Goal: Use online tool/utility

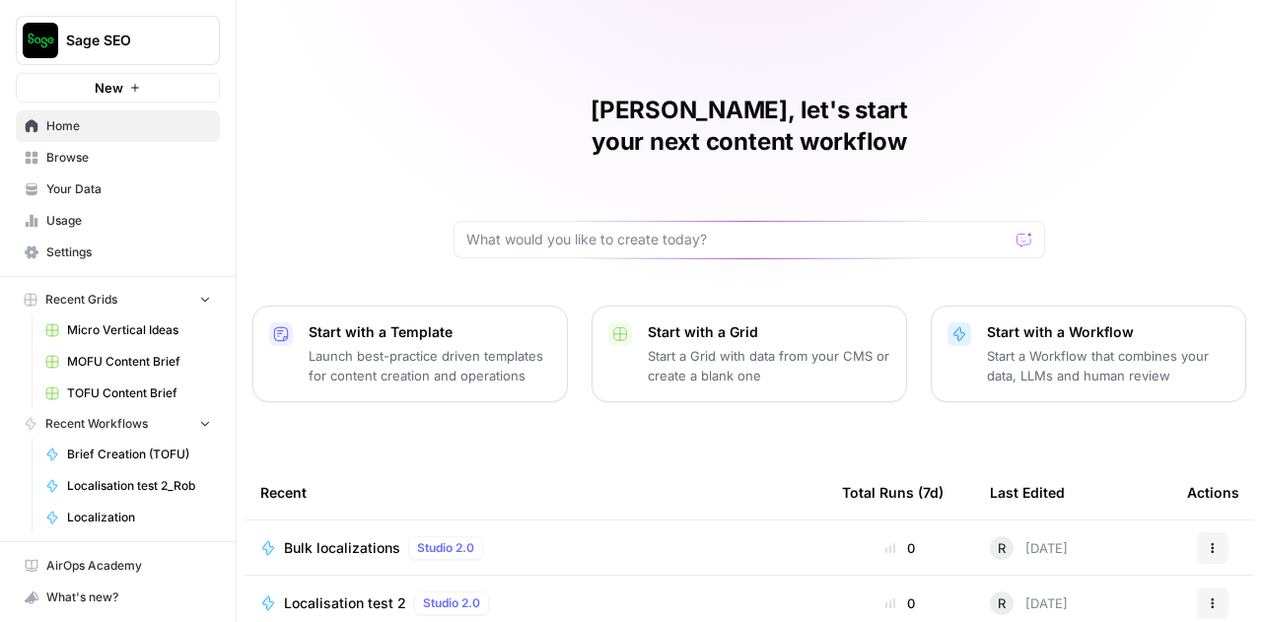
click at [348, 538] on span "Bulk localizations" at bounding box center [342, 548] width 116 height 20
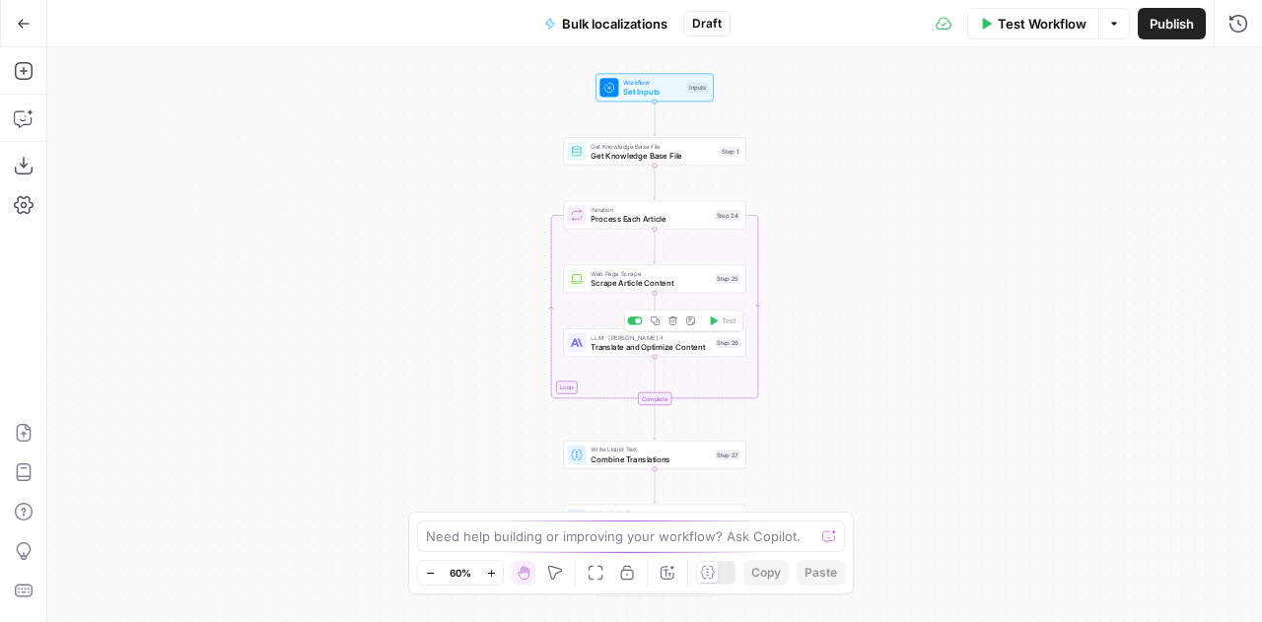
click at [644, 341] on span "Translate and Optimize Content" at bounding box center [650, 347] width 119 height 12
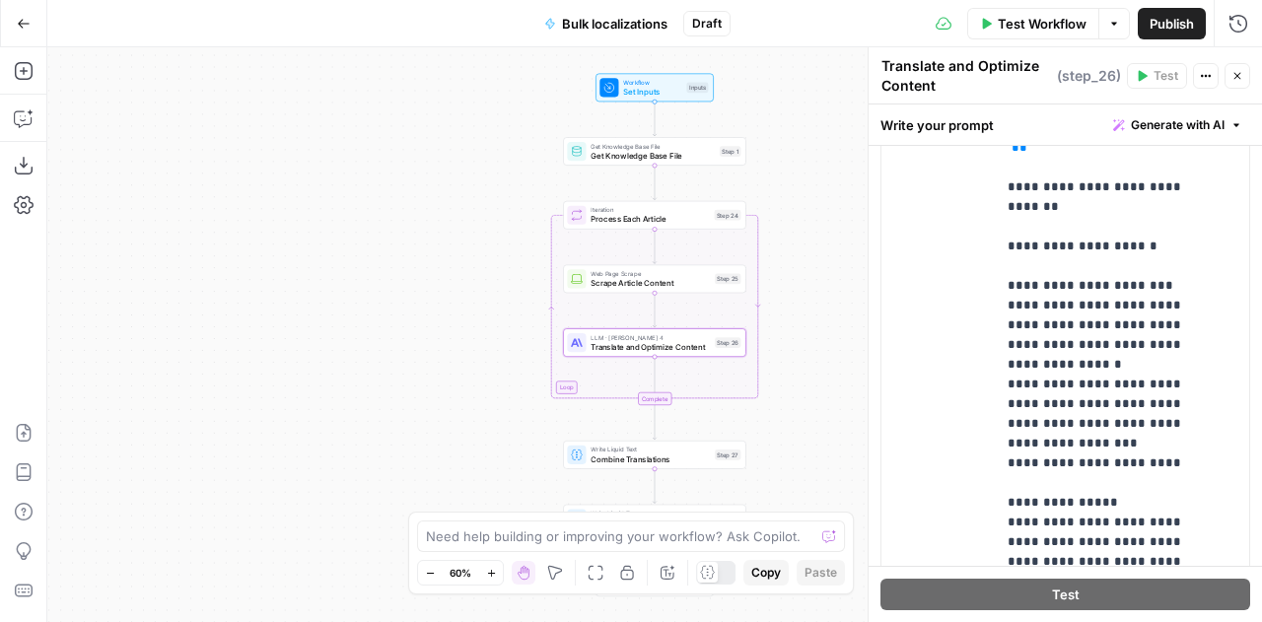
scroll to position [391, 22]
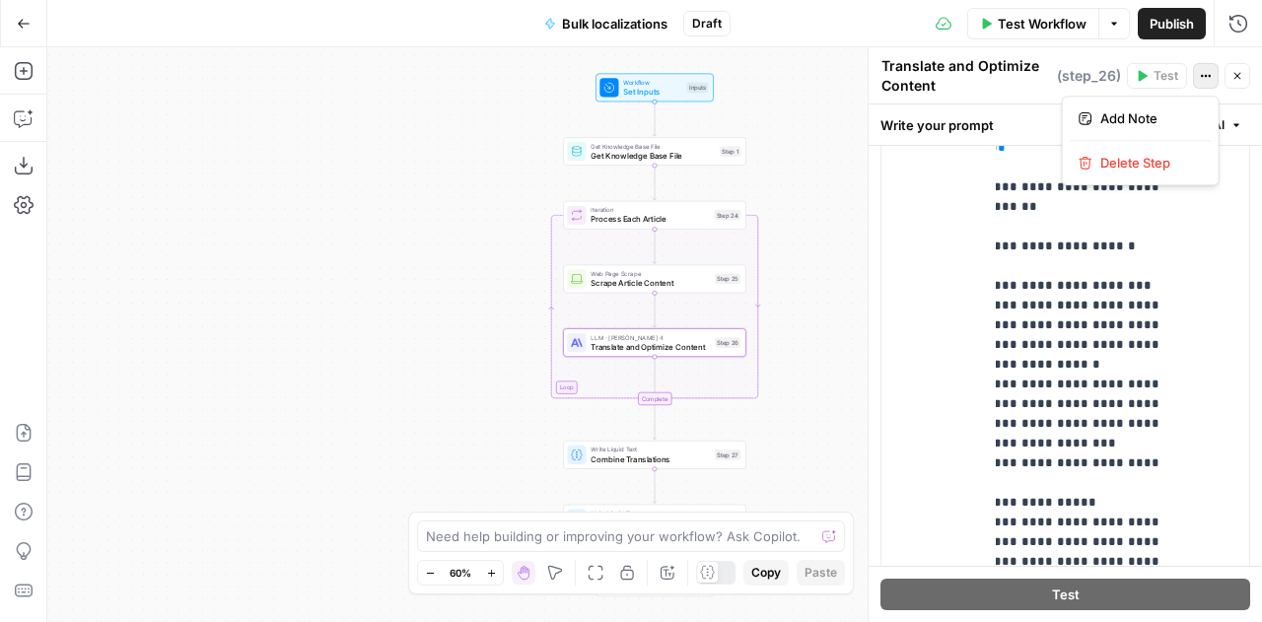
click at [1203, 72] on icon "button" at bounding box center [1206, 76] width 12 height 12
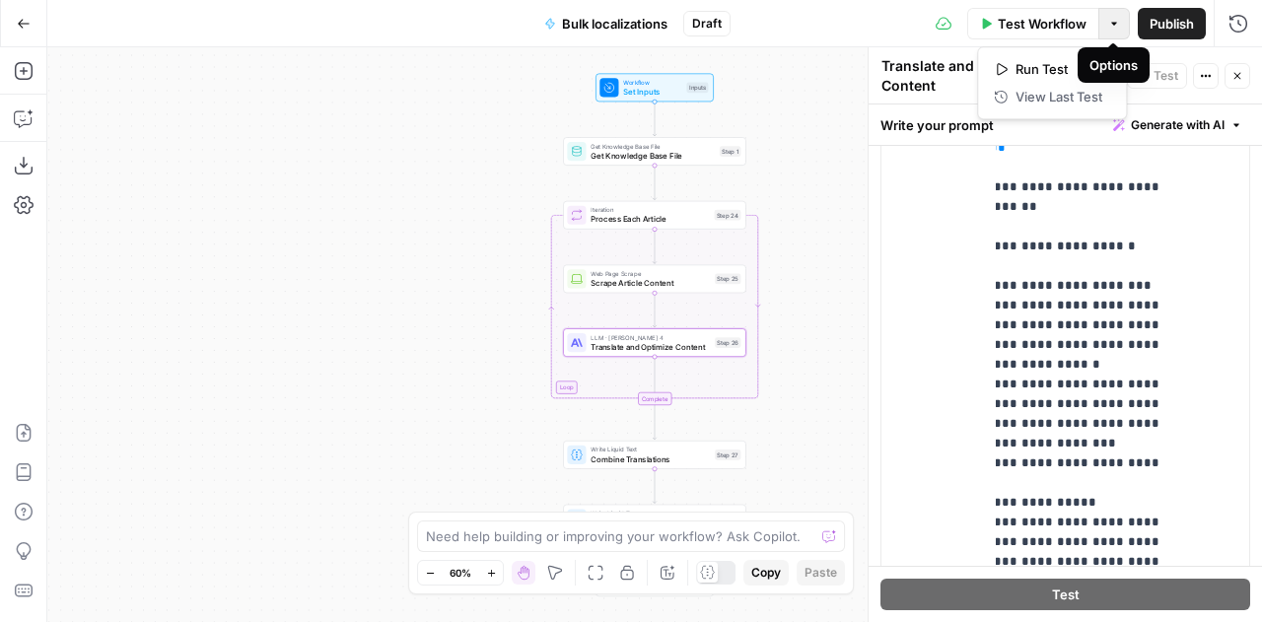
click at [1109, 27] on icon "button" at bounding box center [1114, 24] width 12 height 12
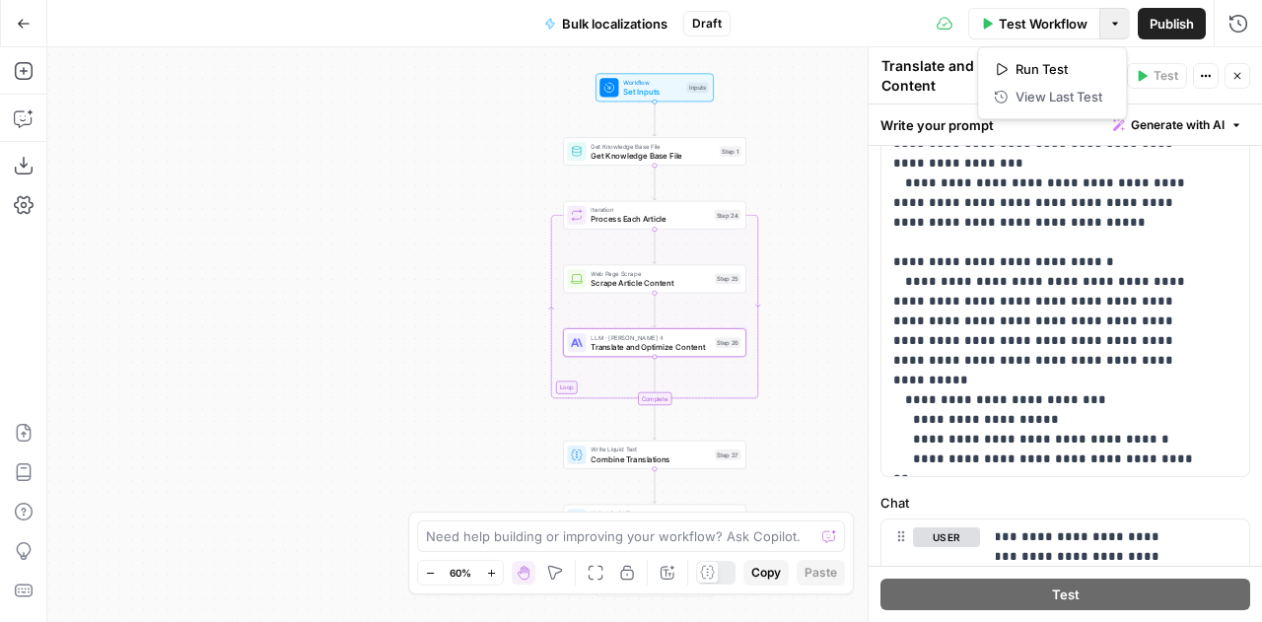
scroll to position [0, 0]
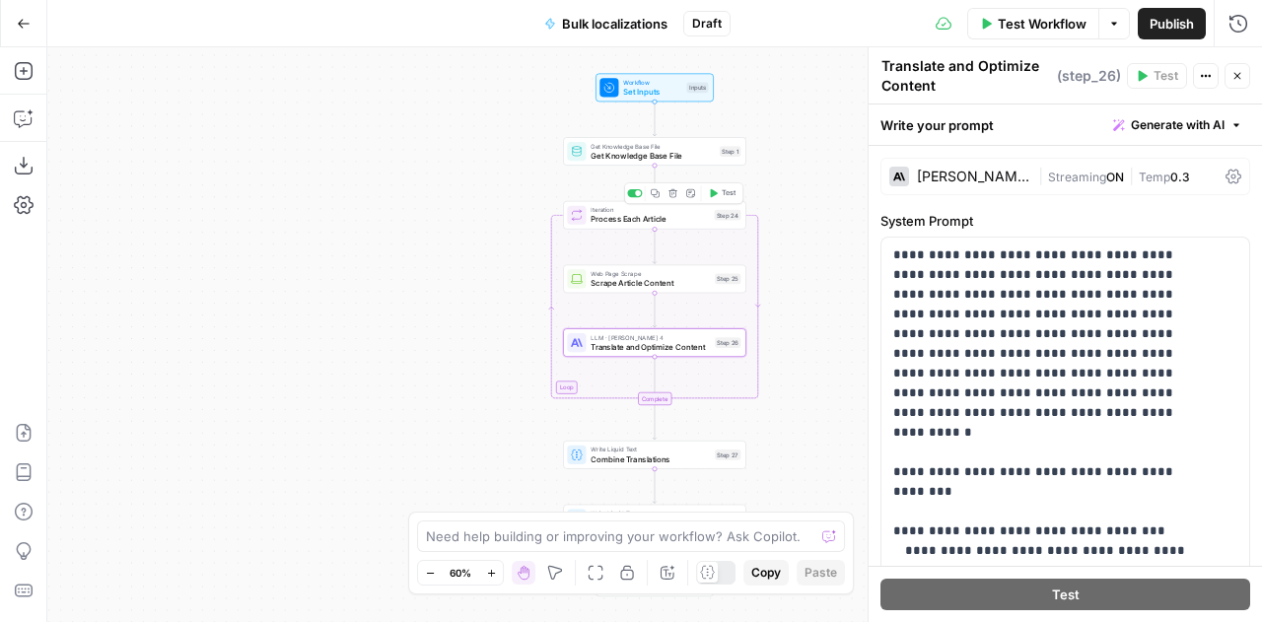
click at [628, 220] on span "Process Each Article" at bounding box center [650, 219] width 118 height 12
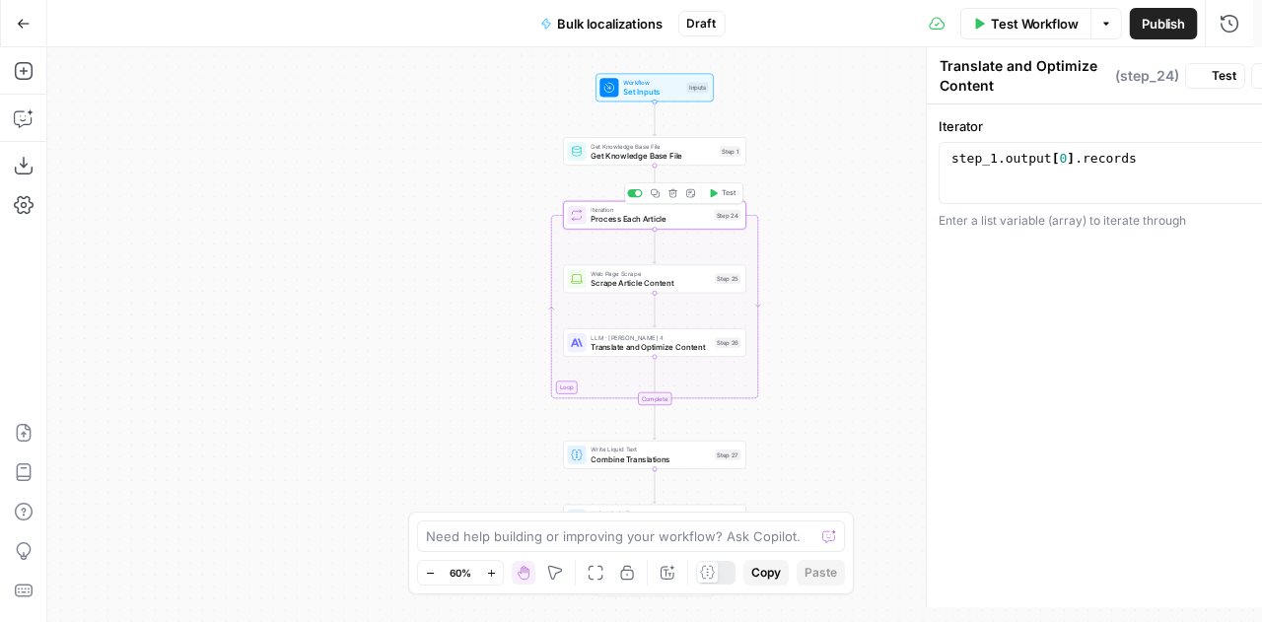
type textarea "Process Each Article"
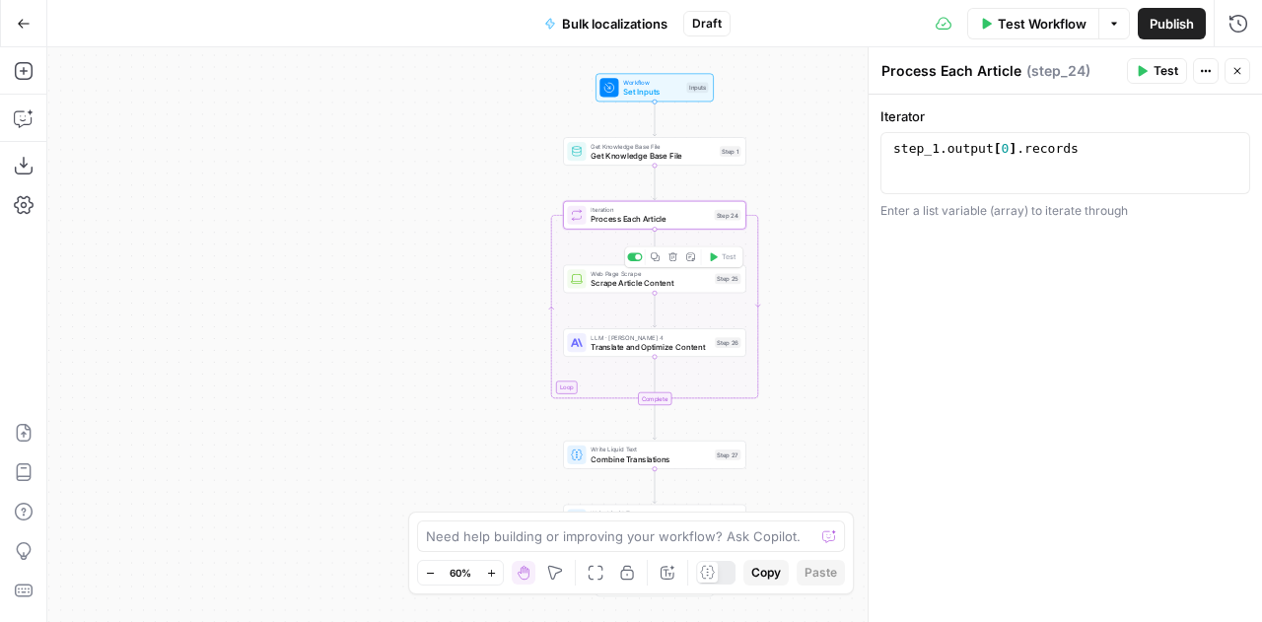
click at [628, 285] on span "Scrape Article Content" at bounding box center [650, 283] width 119 height 12
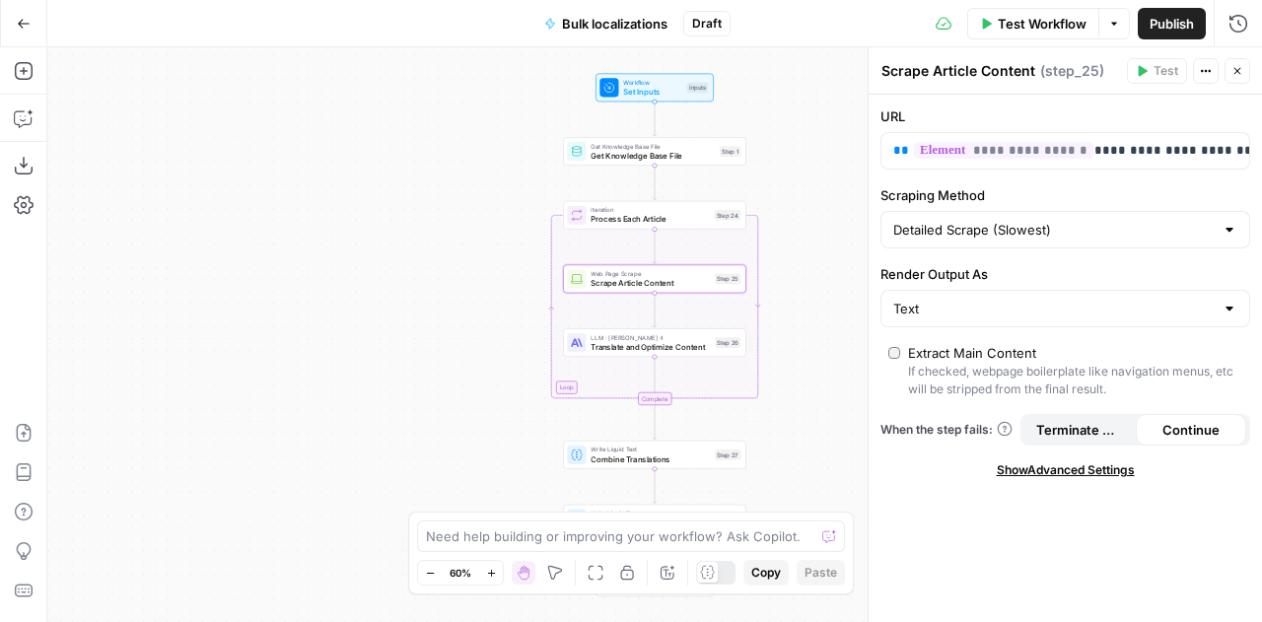
click at [637, 470] on div "Workflow Set Inputs Inputs Get Knowledge Base File Get Knowledge Base File Step…" at bounding box center [654, 334] width 1215 height 575
click at [617, 459] on span "Combine Translations" at bounding box center [650, 460] width 119 height 12
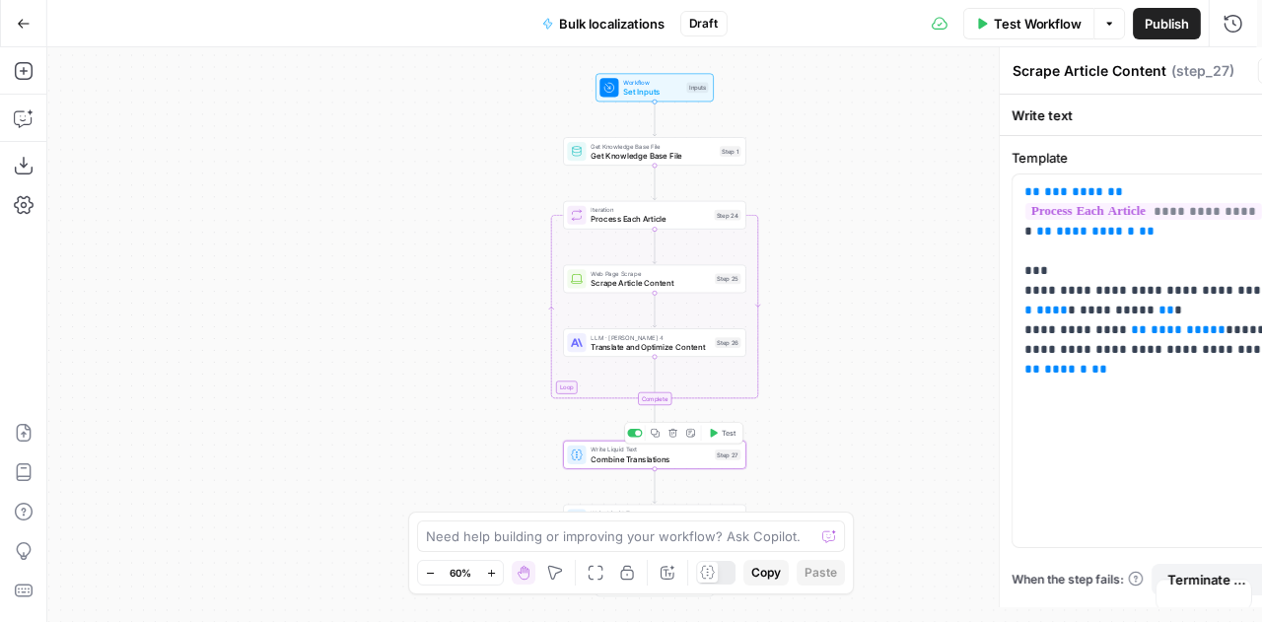
type textarea "Combine Translations"
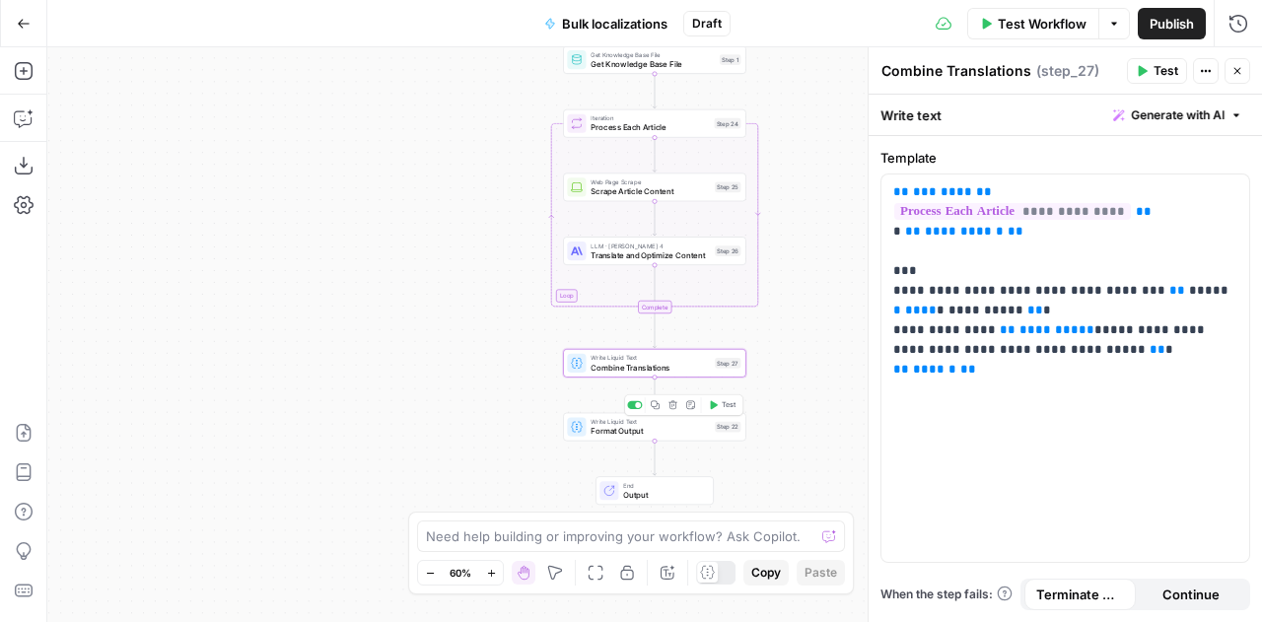
click at [632, 436] on span "Format Output" at bounding box center [650, 431] width 119 height 12
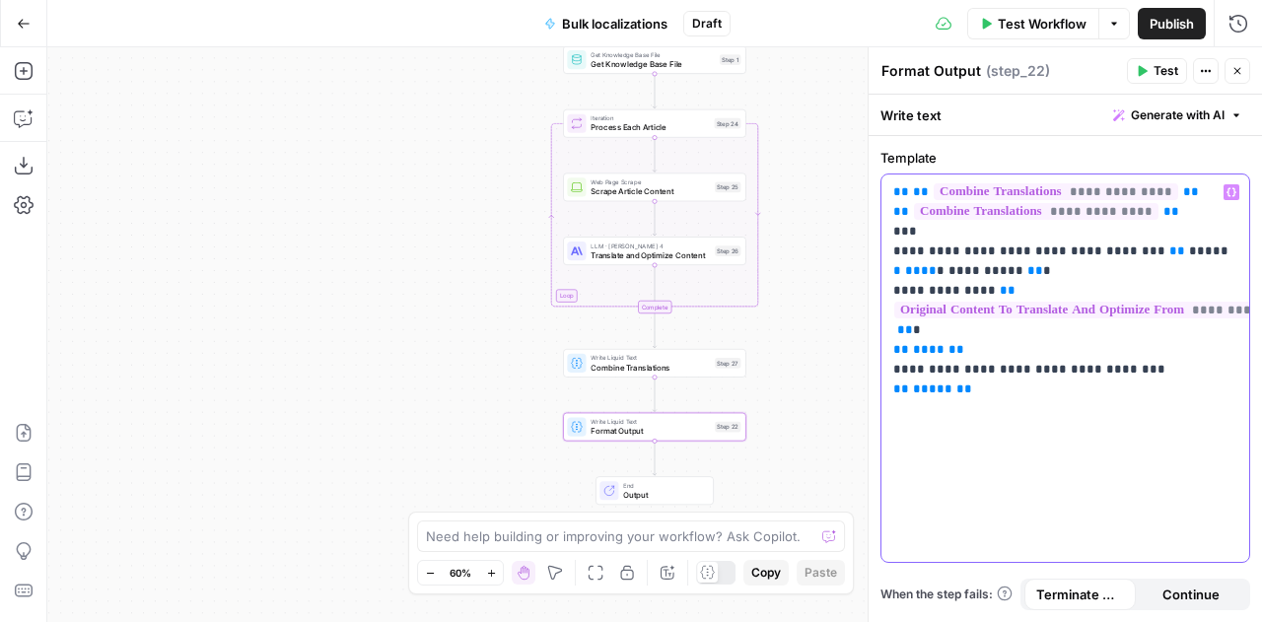
drag, startPoint x: 980, startPoint y: 269, endPoint x: 884, endPoint y: 276, distance: 96.9
click at [884, 276] on div "**********" at bounding box center [1066, 369] width 368 height 388
click at [649, 492] on span "Output" at bounding box center [663, 495] width 80 height 12
